Goal: Information Seeking & Learning: Learn about a topic

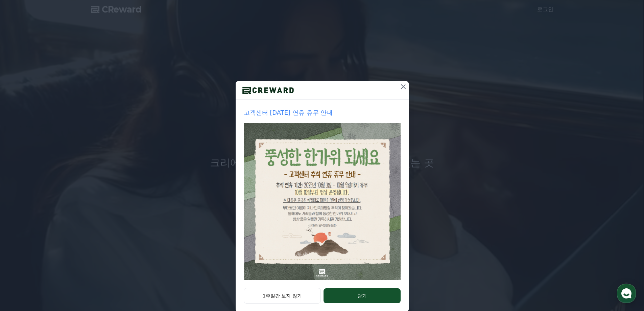
scroll to position [11, 0]
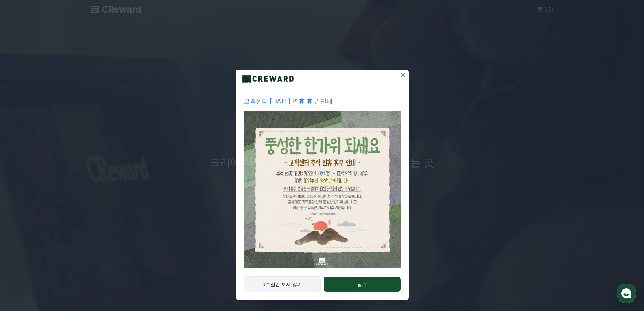
click at [293, 285] on button "1주일간 보지 않기" at bounding box center [282, 284] width 77 height 16
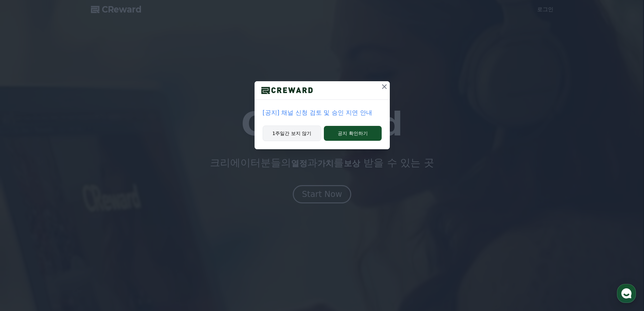
scroll to position [0, 0]
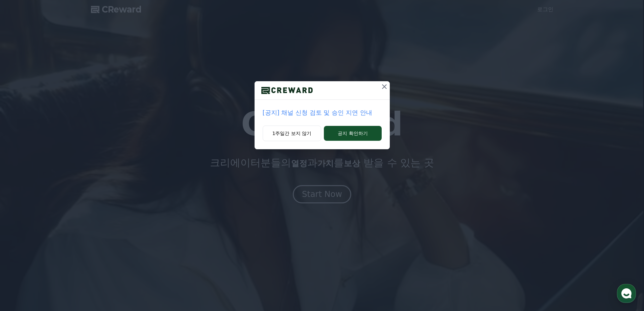
click at [333, 109] on p "[공지] 채널 신청 검토 및 승인 지연 안내" at bounding box center [322, 112] width 119 height 9
